Goal: Task Accomplishment & Management: Manage account settings

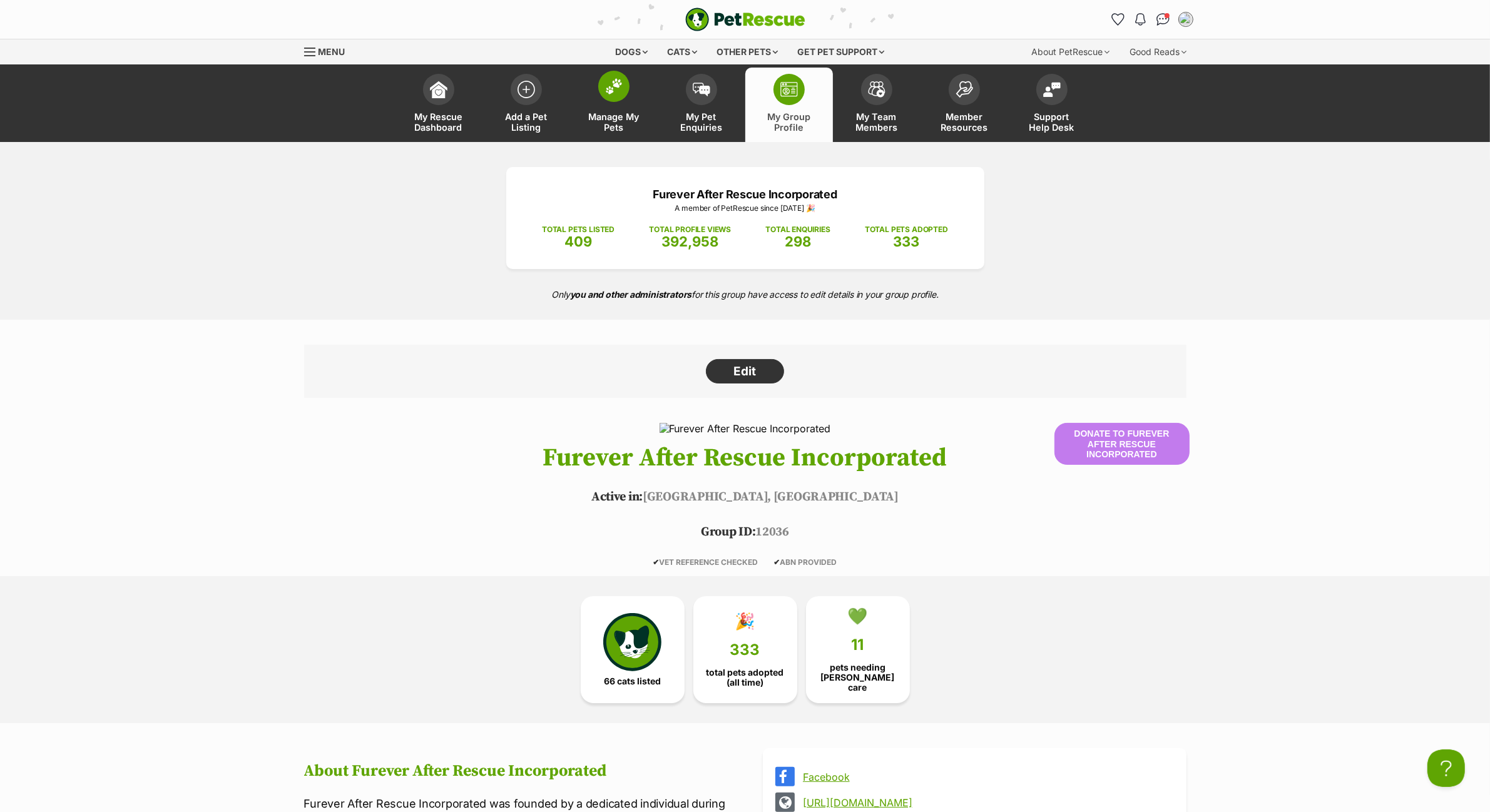
click at [608, 93] on img at bounding box center [615, 86] width 18 height 16
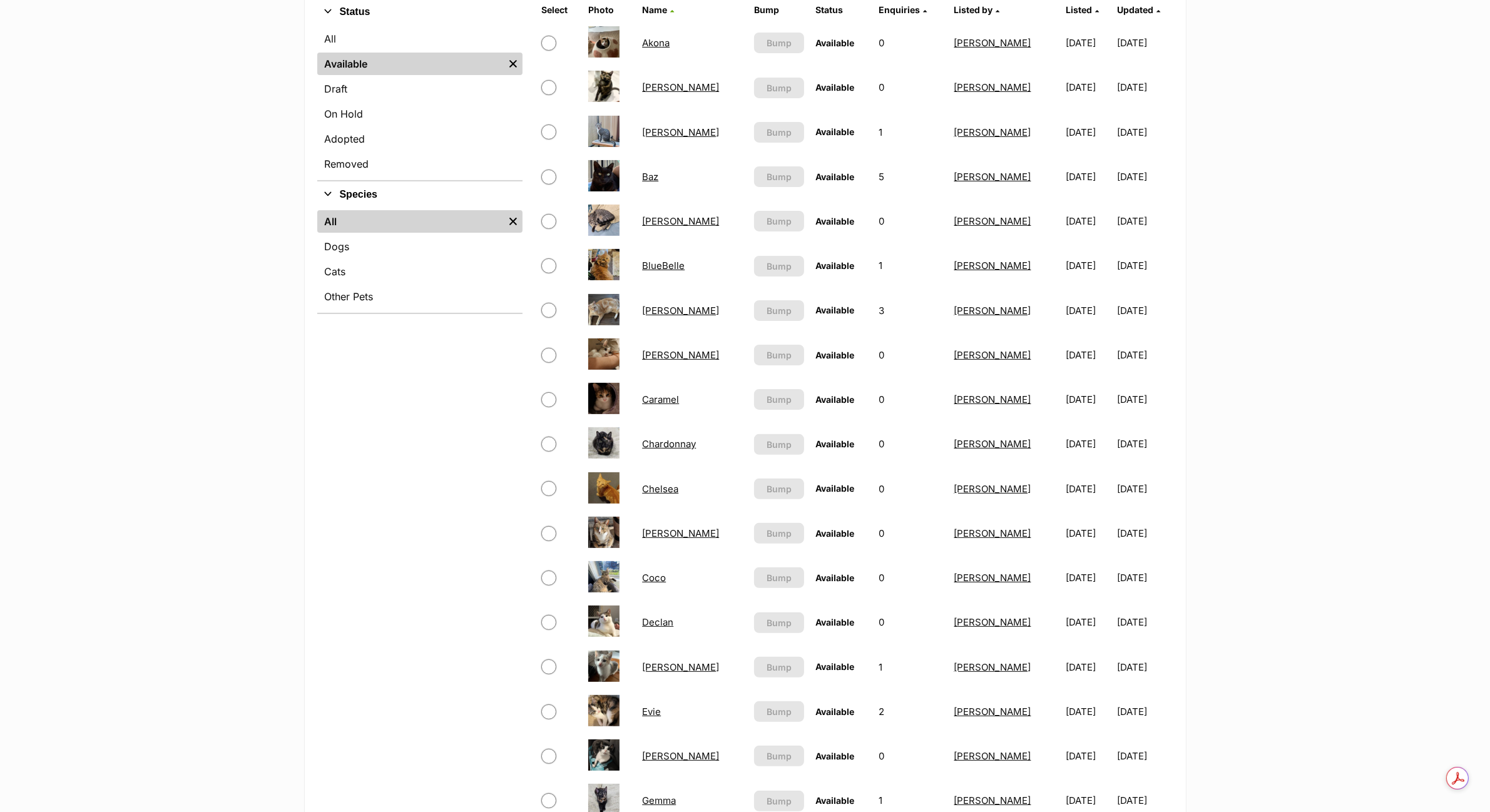
scroll to position [626, 0]
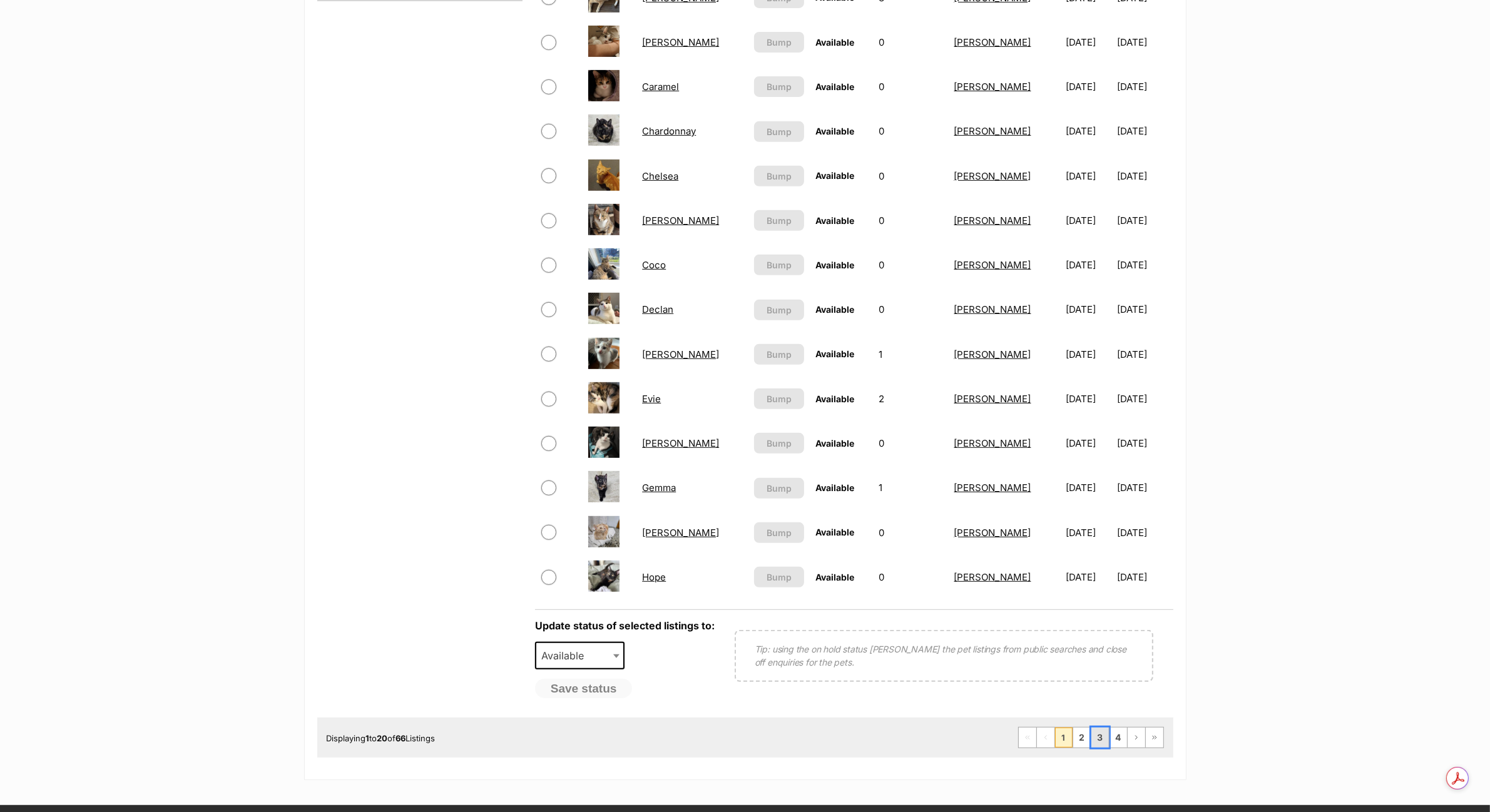
click at [1098, 734] on link "3" at bounding box center [1101, 737] width 18 height 20
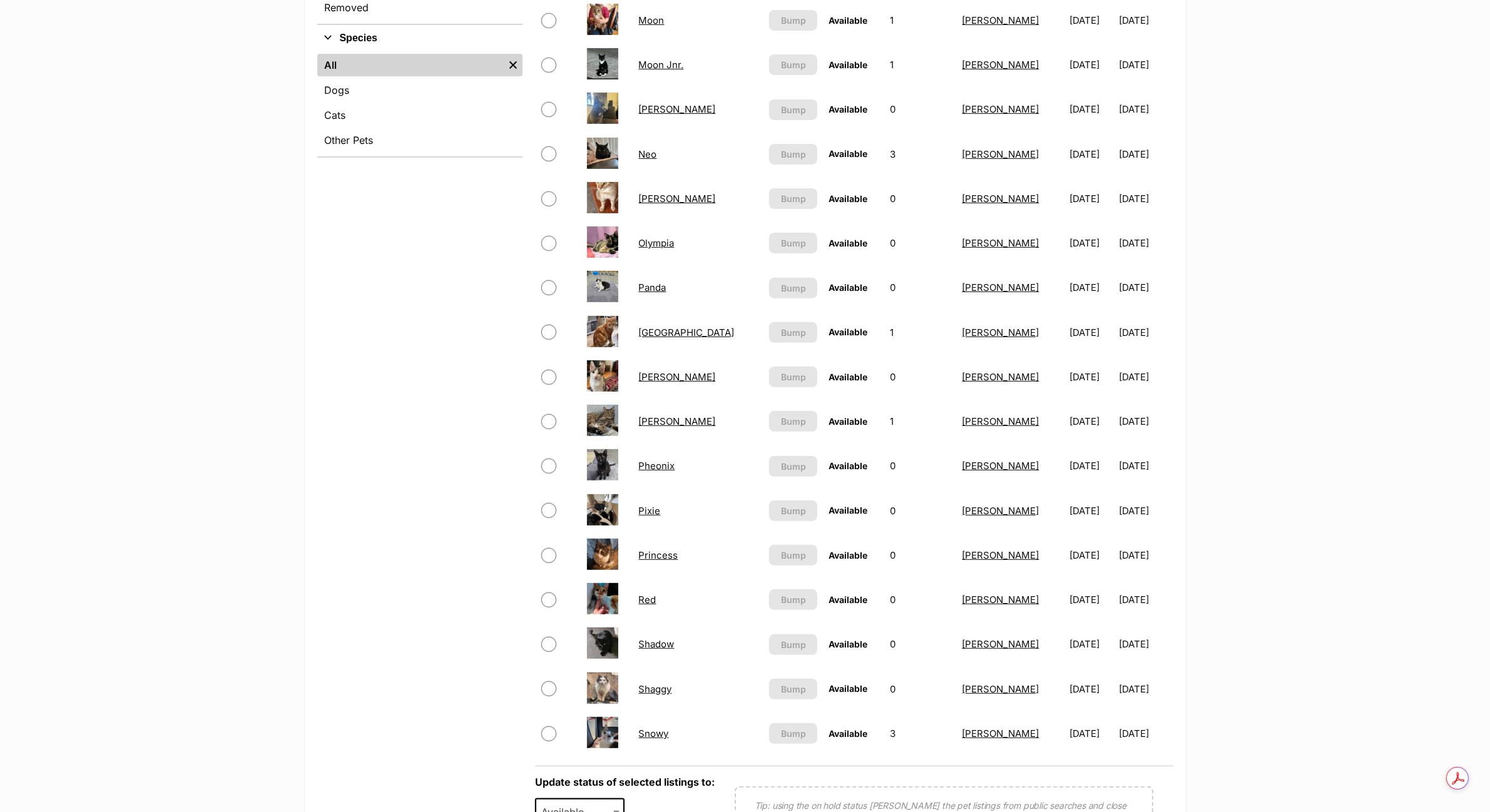
click at [670, 549] on link "Princess" at bounding box center [659, 555] width 39 height 12
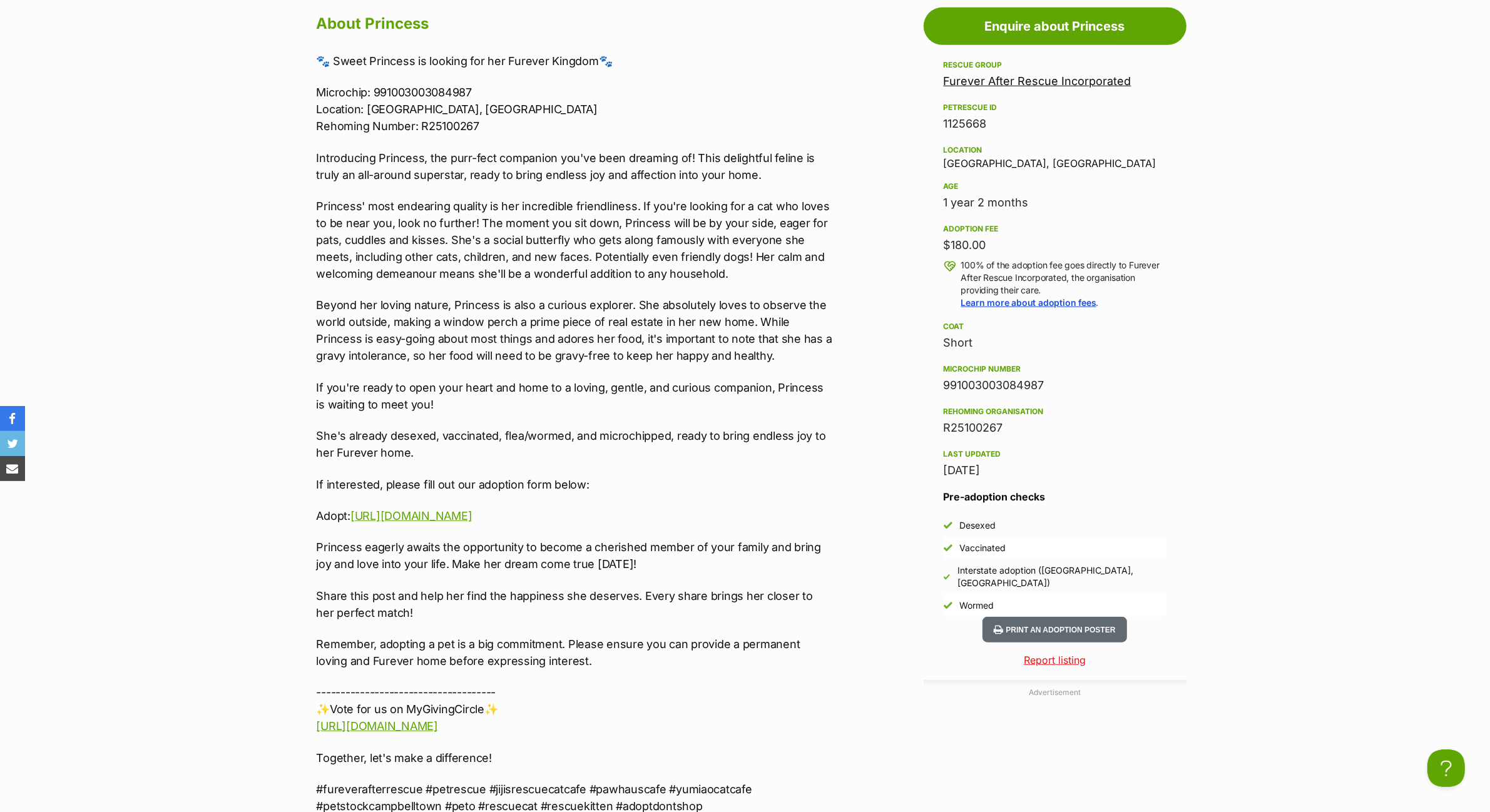
click at [183, 66] on section "Furever After Rescue Incorporated A member of PetRescue since 2022 🎉 TOTAL PETS…" at bounding box center [745, 663] width 1490 height 3232
